Goal: Transaction & Acquisition: Purchase product/service

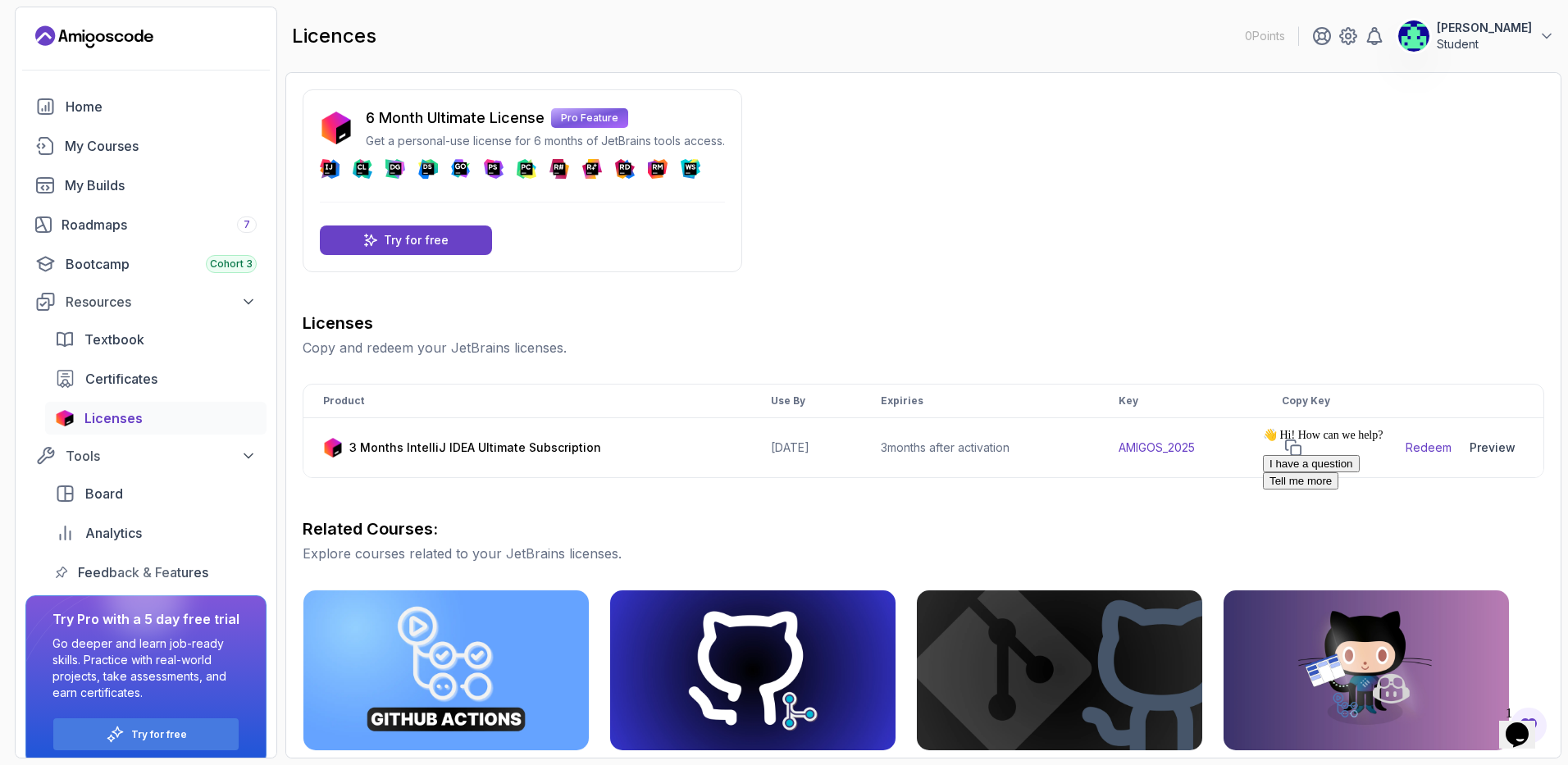
click at [1430, 444] on div "👋 Hi! How can we help? I have a question Tell me more" at bounding box center [1410, 459] width 295 height 62
click at [1532, 139] on div "6 Month Ultimate License Pro Feature Get a personal-use license for 6 months of…" at bounding box center [923, 585] width 1242 height 990
click at [92, 114] on div "Home" at bounding box center [160, 107] width 191 height 20
click at [146, 227] on div "Roadmaps 7" at bounding box center [159, 225] width 196 height 20
